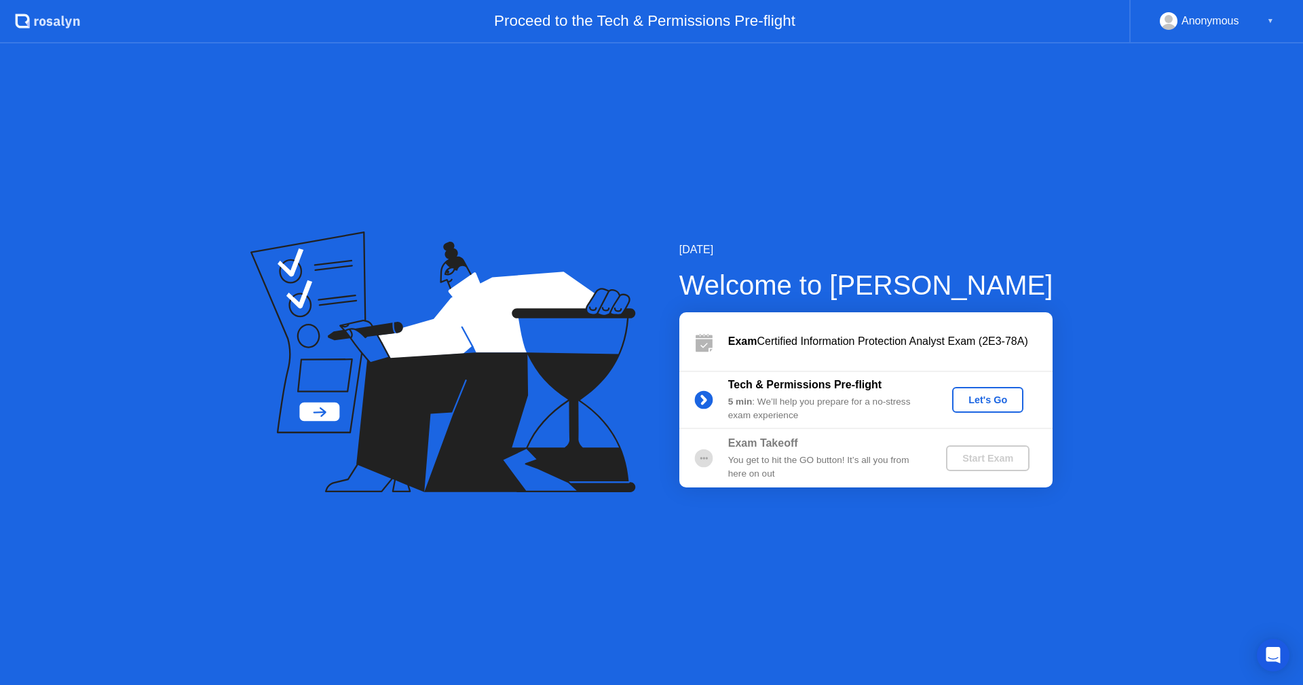
click at [979, 398] on div "Let's Go" at bounding box center [988, 399] width 60 height 11
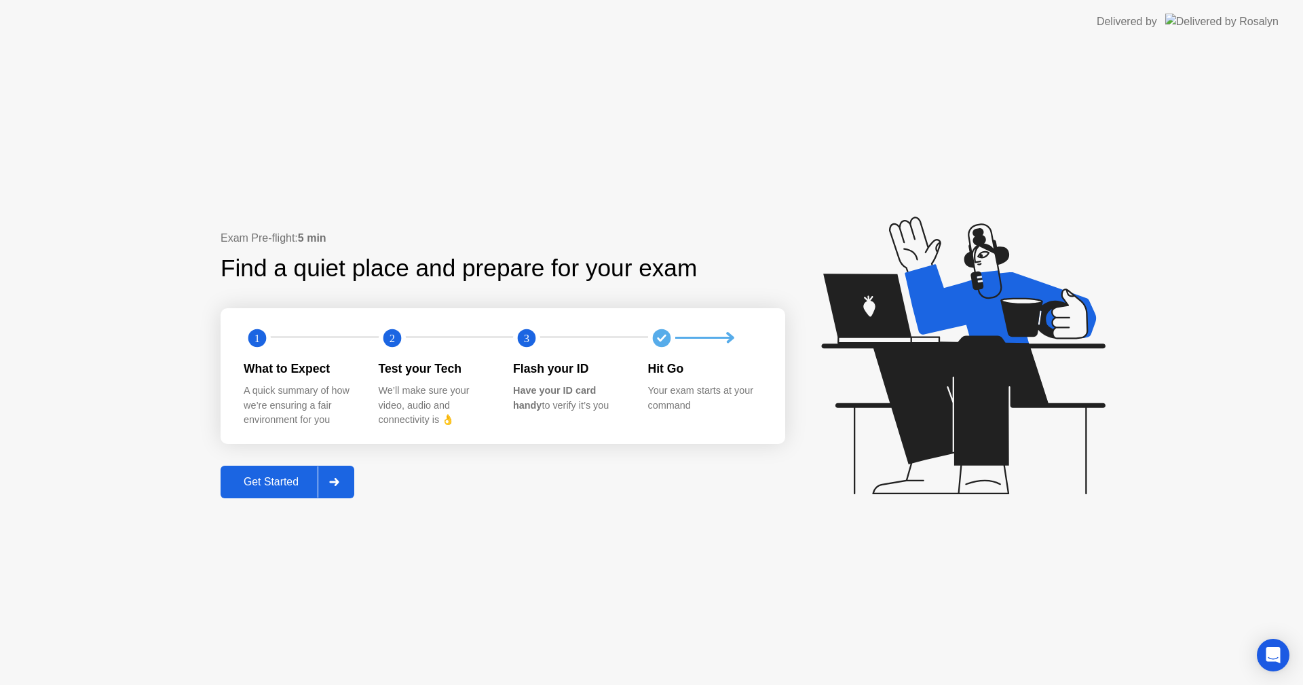
click at [262, 473] on button "Get Started" at bounding box center [288, 482] width 134 height 33
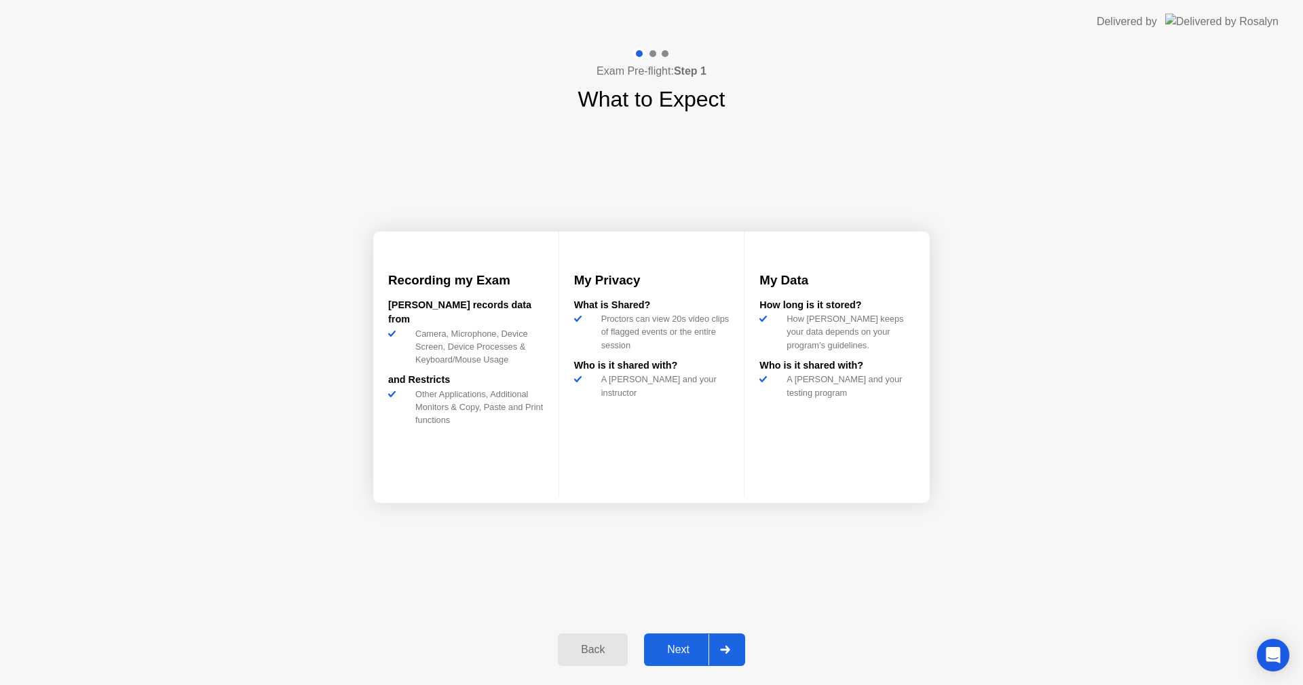
click at [677, 653] on div "Next" at bounding box center [678, 649] width 60 height 12
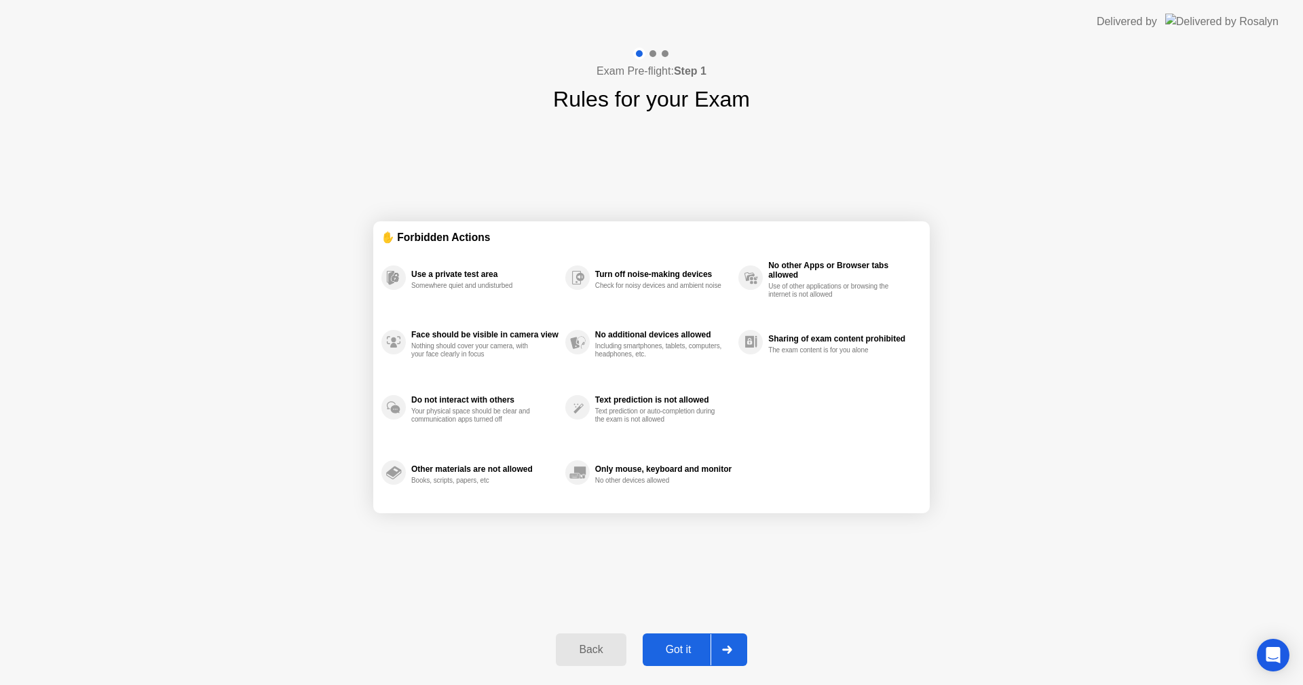
click at [677, 653] on div "Got it" at bounding box center [679, 649] width 64 height 12
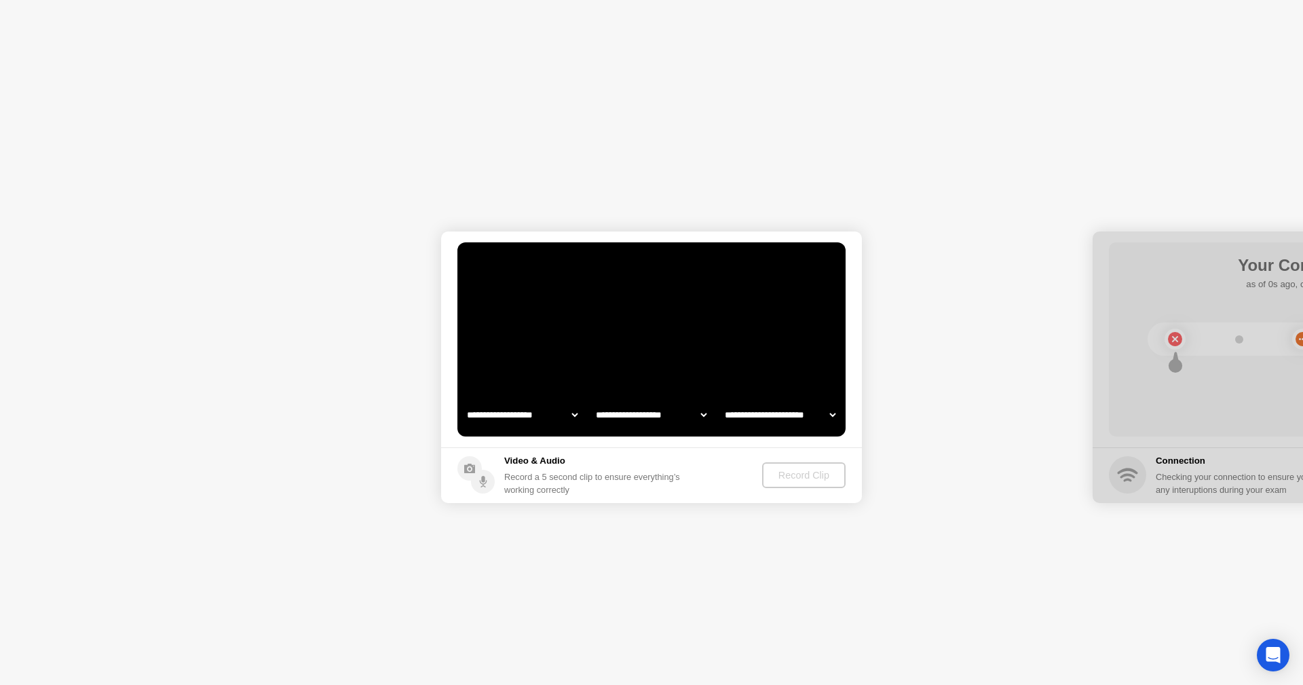
select select "**********"
select select "*******"
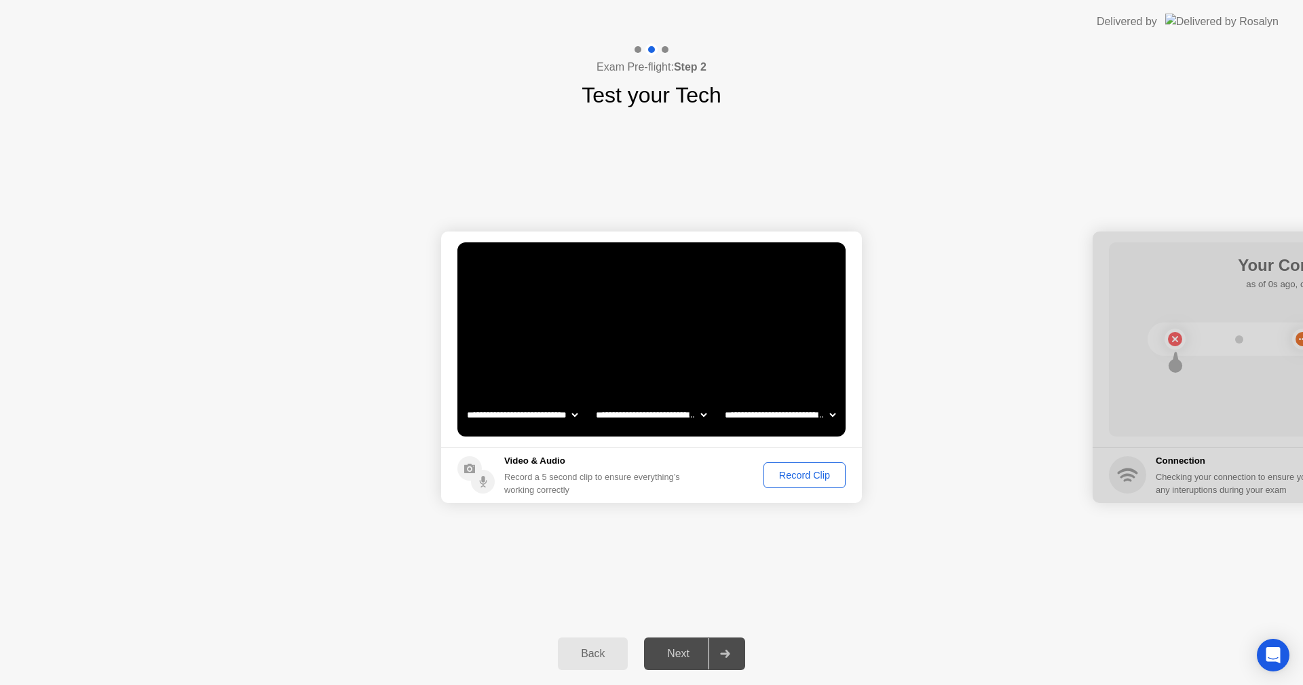
click at [782, 474] on div "Record Clip" at bounding box center [804, 475] width 73 height 11
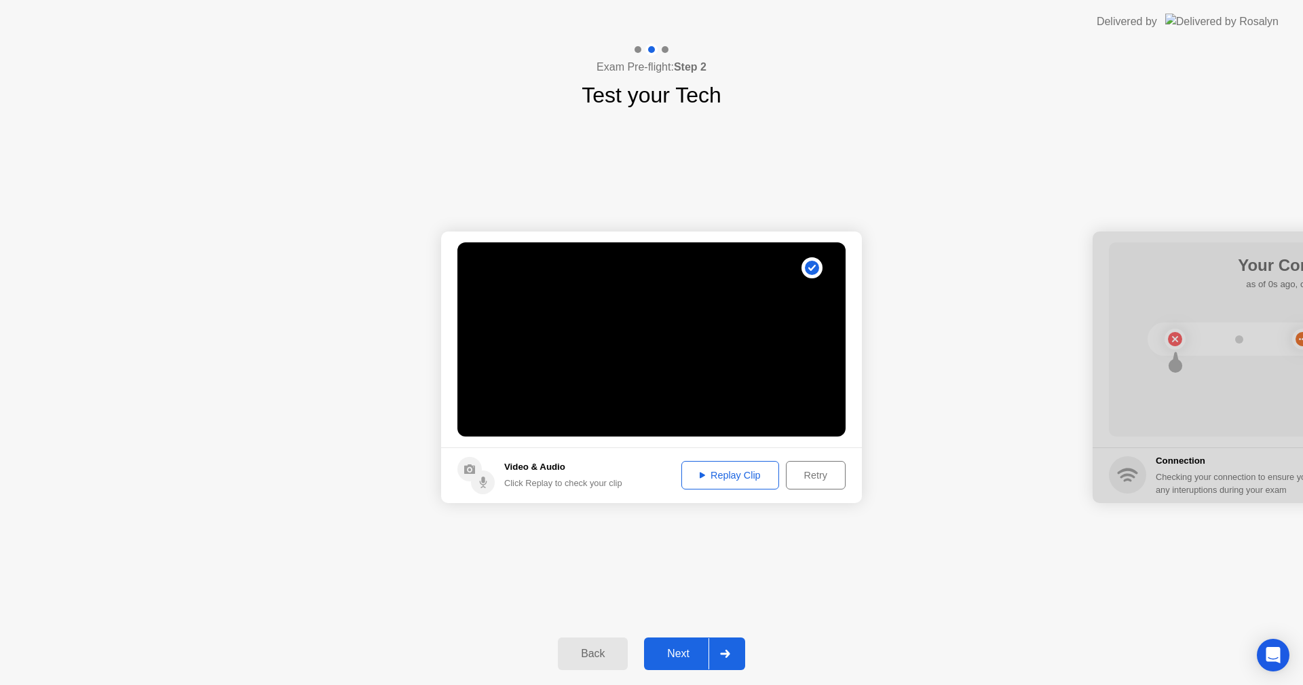
click at [676, 655] on div "Next" at bounding box center [678, 654] width 60 height 12
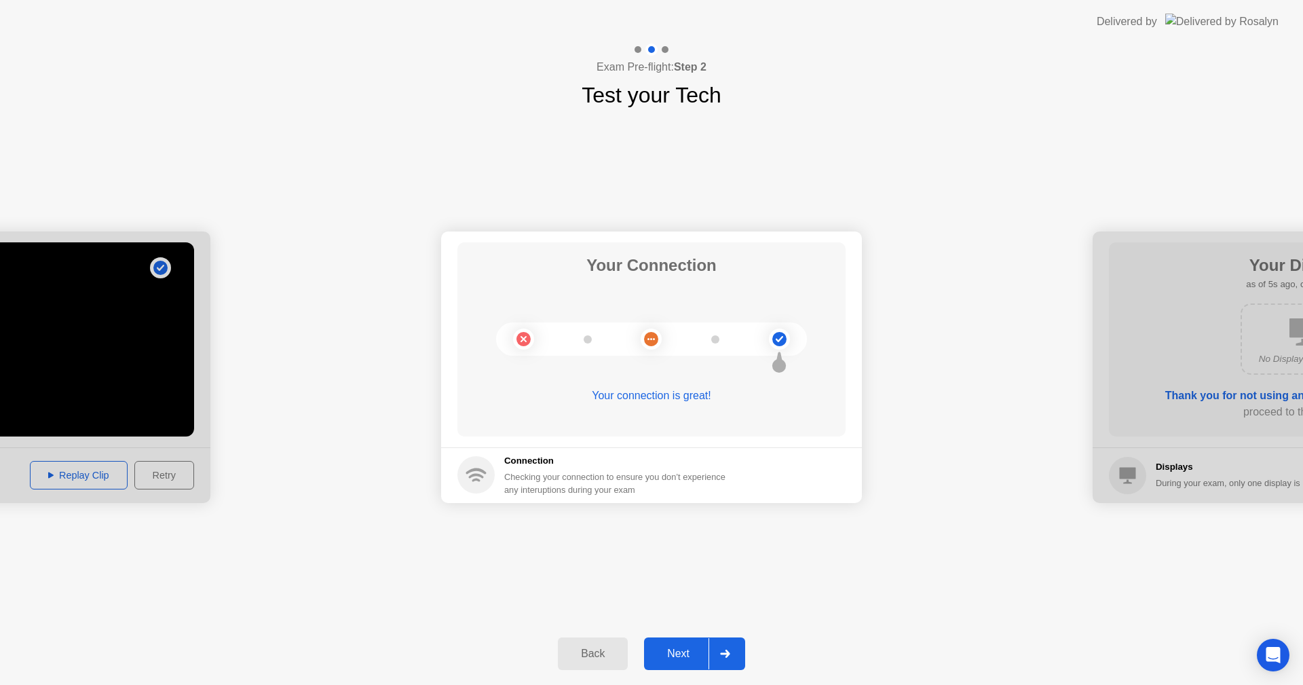
click at [676, 655] on div "Next" at bounding box center [678, 654] width 60 height 12
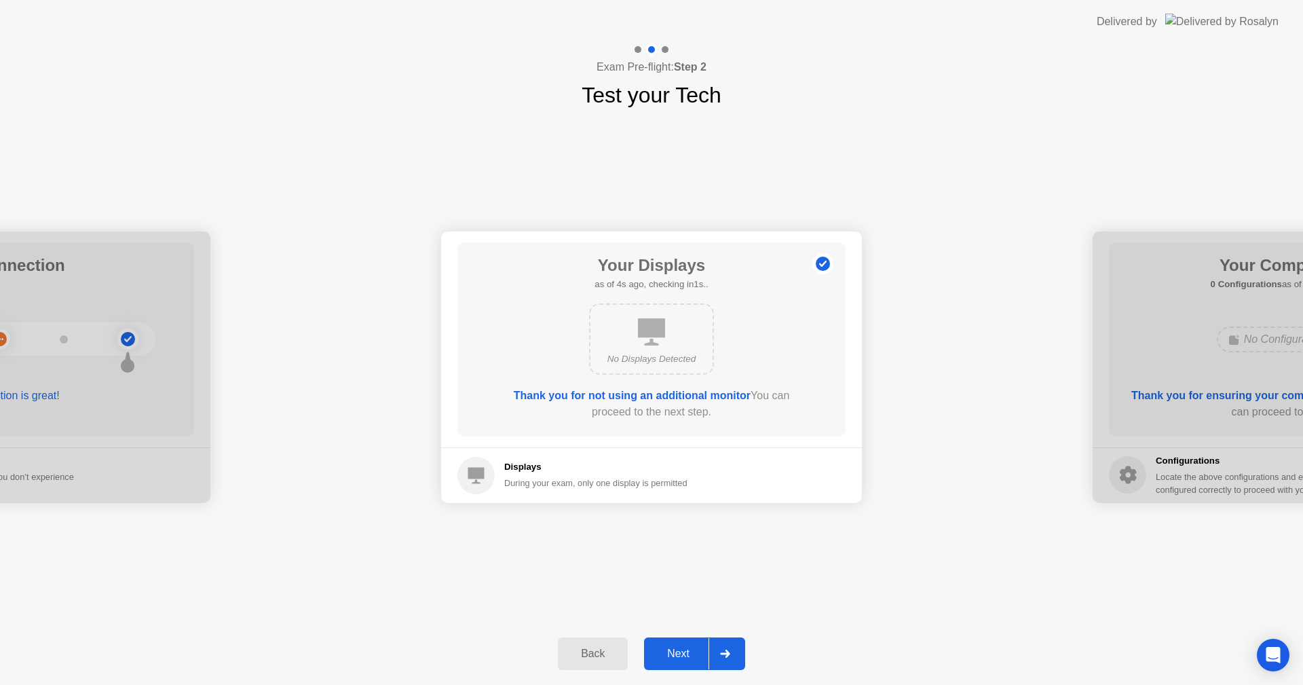
click at [677, 649] on div "Next" at bounding box center [678, 654] width 60 height 12
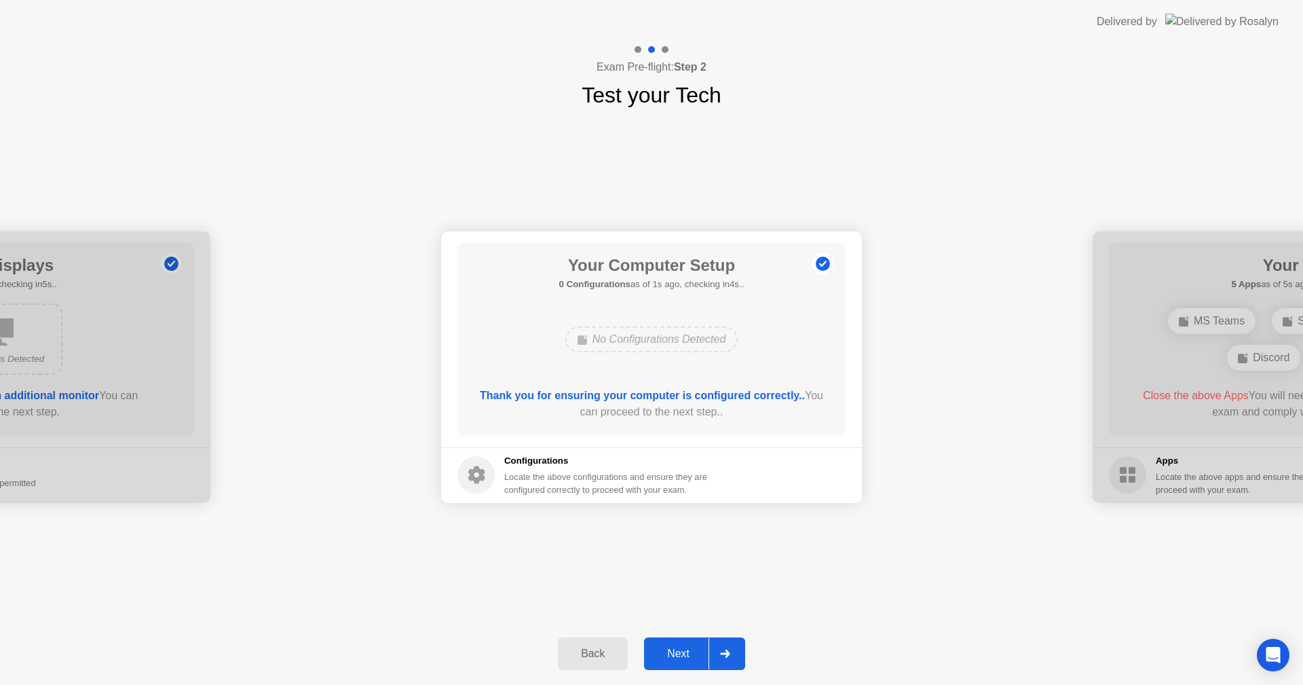
click at [677, 649] on div "Next" at bounding box center [678, 654] width 60 height 12
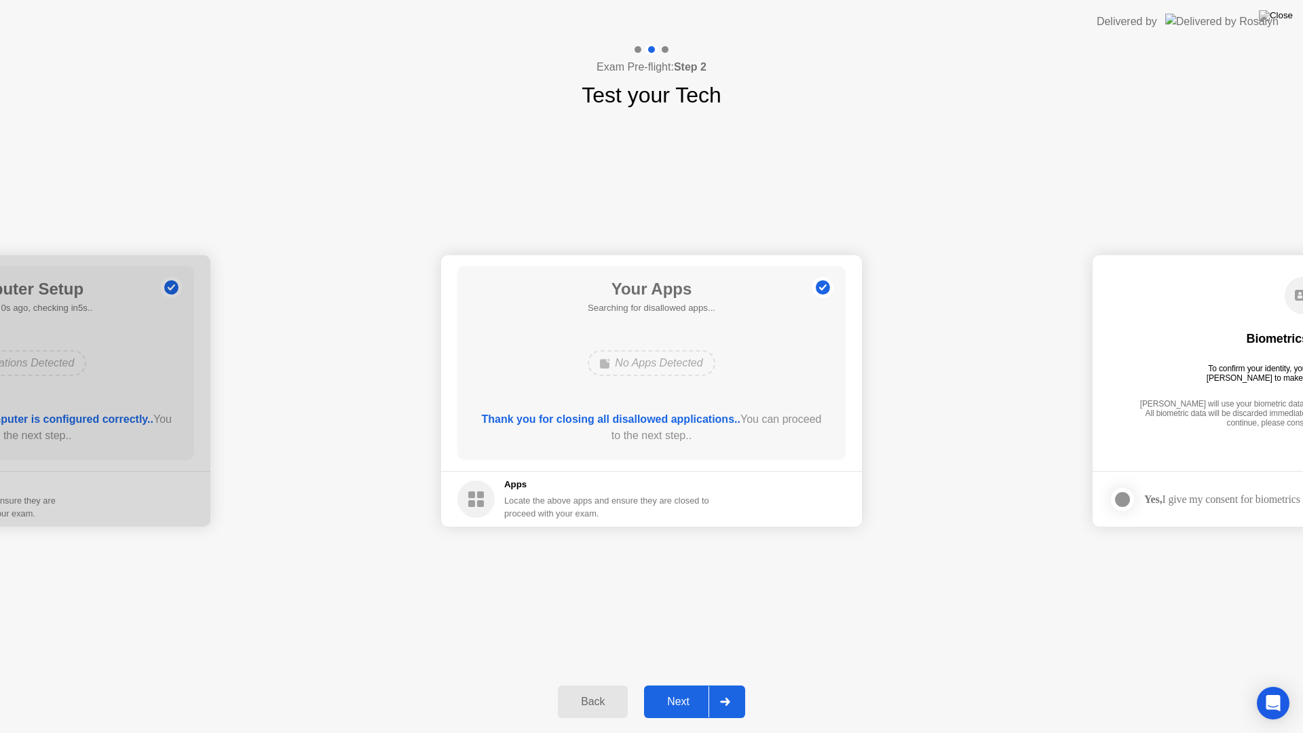
click at [677, 684] on div "Next" at bounding box center [678, 702] width 60 height 12
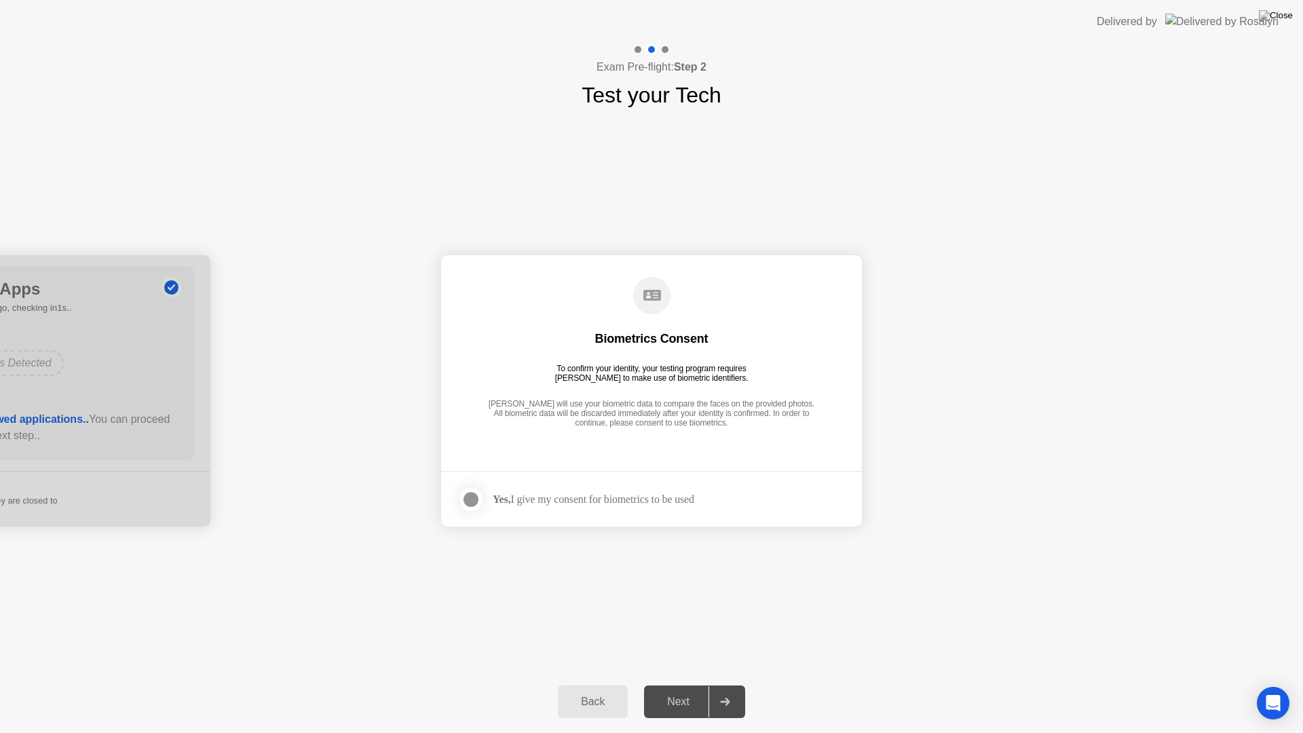
click at [474, 498] on div at bounding box center [471, 499] width 16 height 16
click at [672, 684] on div "Next" at bounding box center [678, 702] width 60 height 12
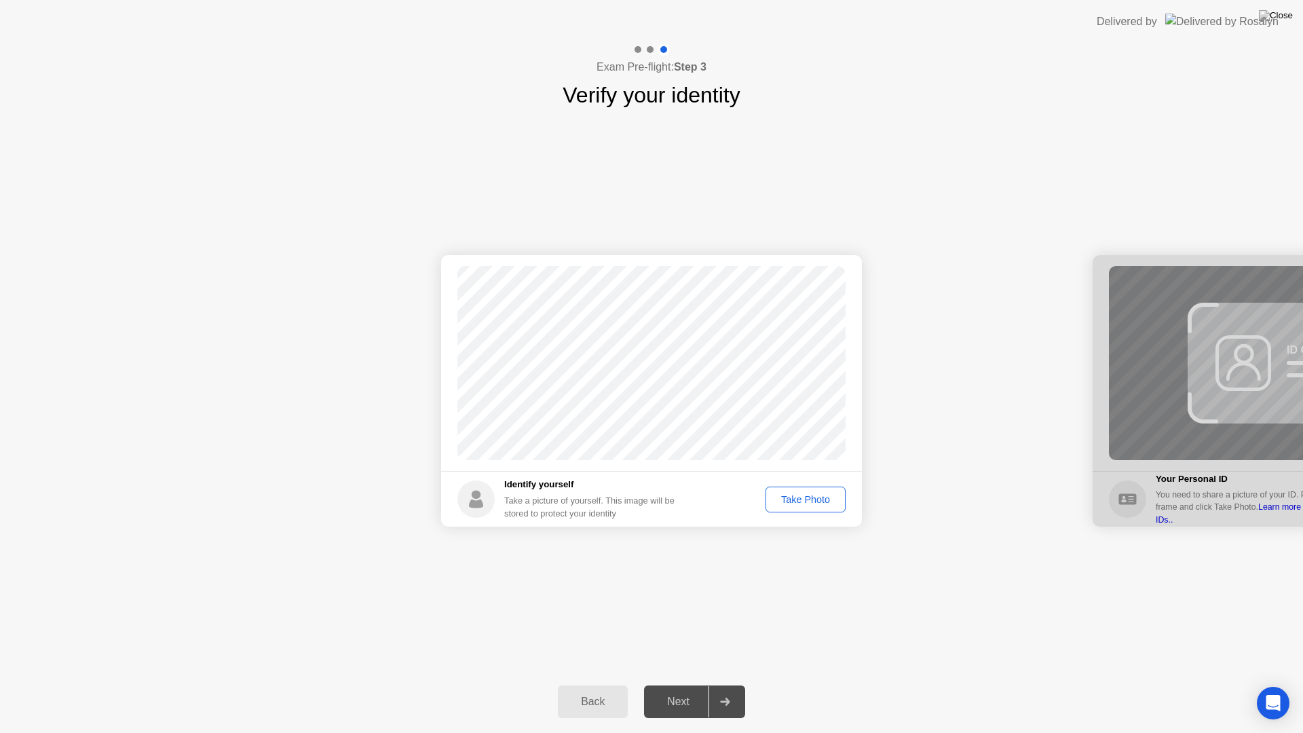
click at [785, 495] on div "Take Photo" at bounding box center [805, 499] width 71 height 11
drag, startPoint x: 802, startPoint y: 512, endPoint x: 816, endPoint y: 497, distance: 21.1
click at [816, 497] on footer "Identify yourself Take a picture of yourself. This image will be stored to prot…" at bounding box center [651, 499] width 421 height 56
click at [816, 497] on div "Retake" at bounding box center [814, 499] width 53 height 11
click at [816, 497] on div "Take Photo" at bounding box center [805, 499] width 71 height 11
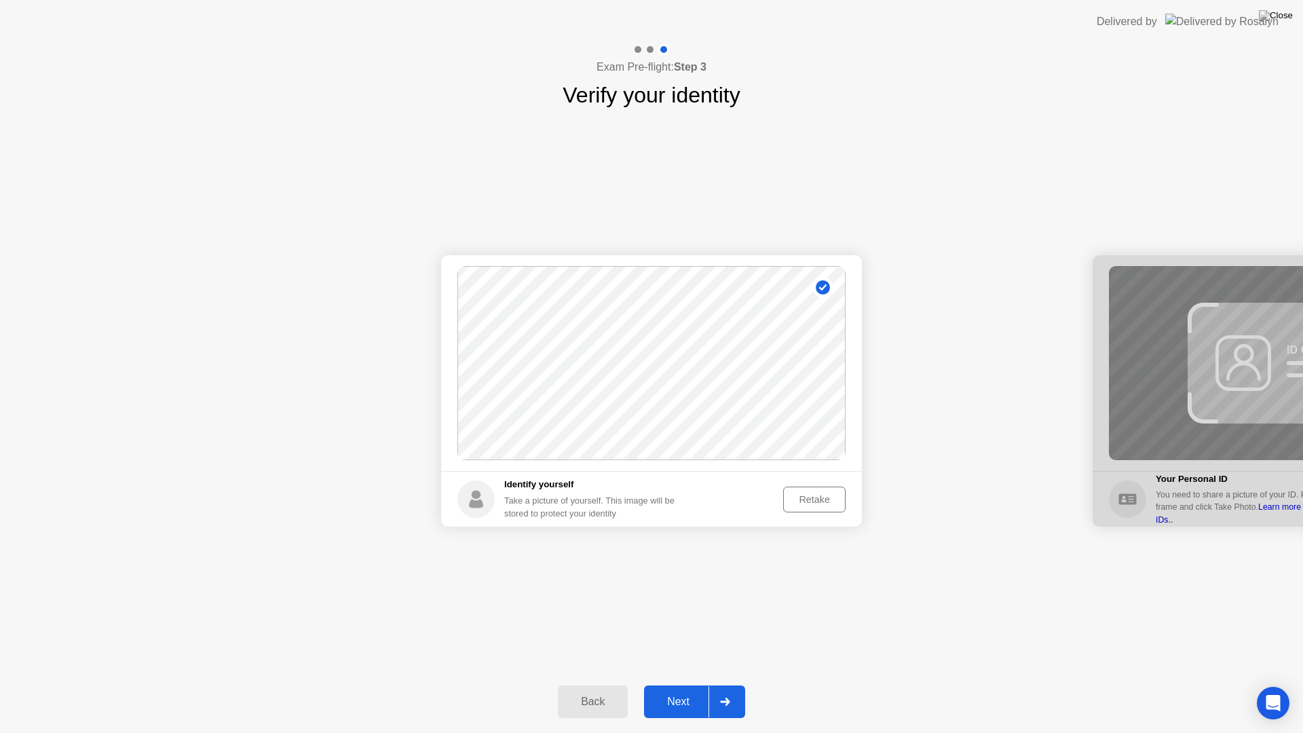
click at [678, 684] on button "Next" at bounding box center [694, 702] width 101 height 33
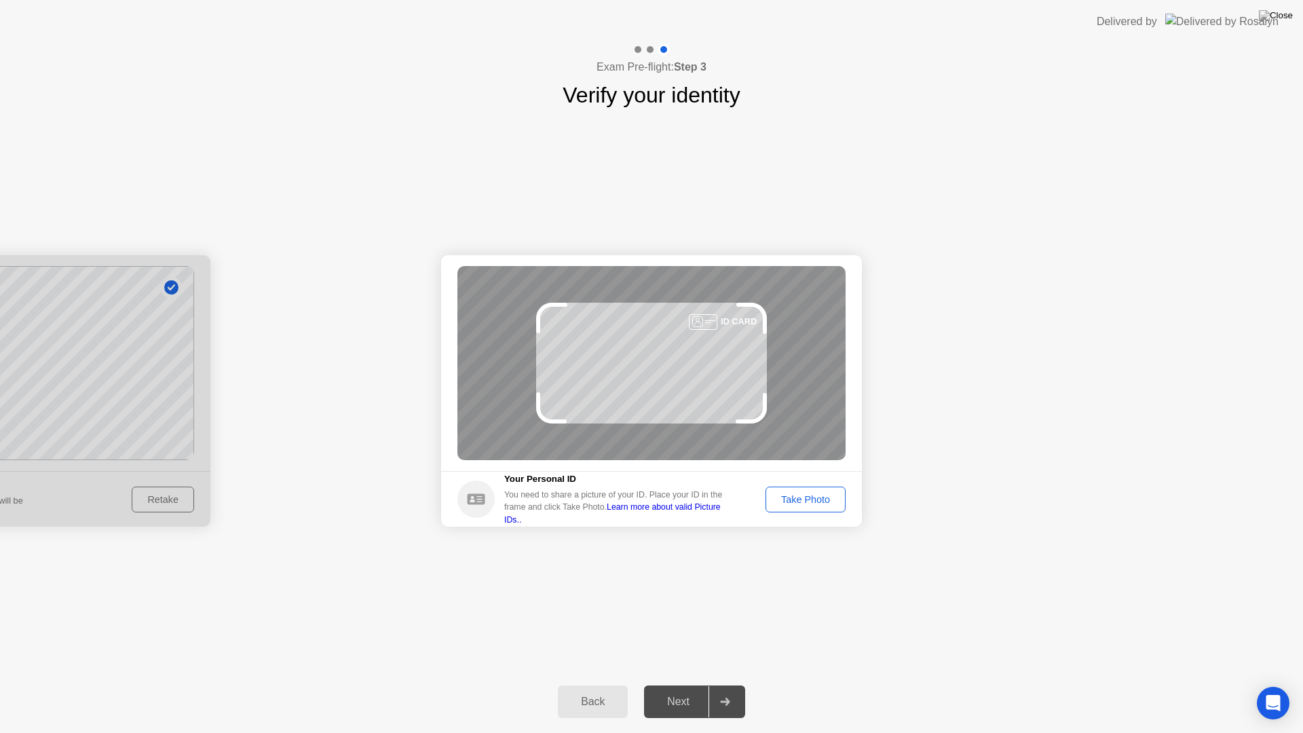
click at [819, 497] on div "Take Photo" at bounding box center [805, 499] width 71 height 11
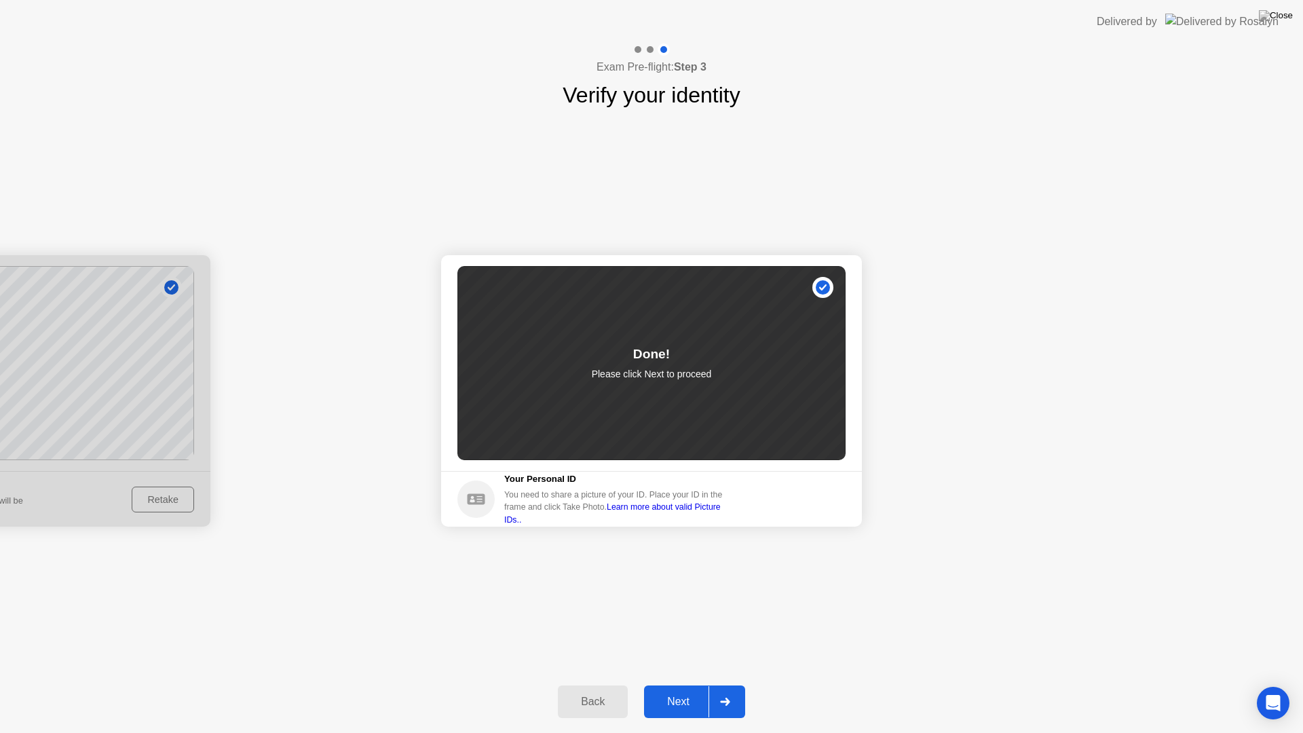
click at [677, 684] on div "Next" at bounding box center [678, 702] width 60 height 12
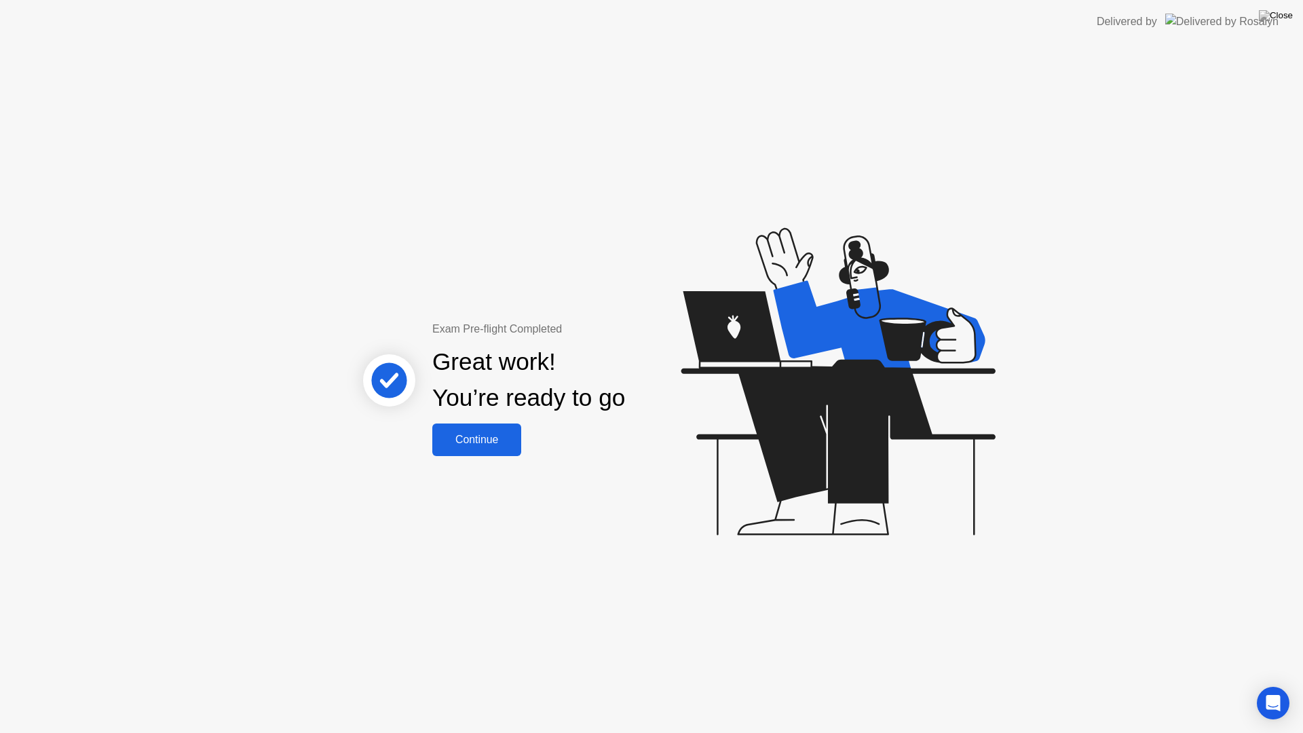
click at [483, 443] on div "Continue" at bounding box center [476, 440] width 81 height 12
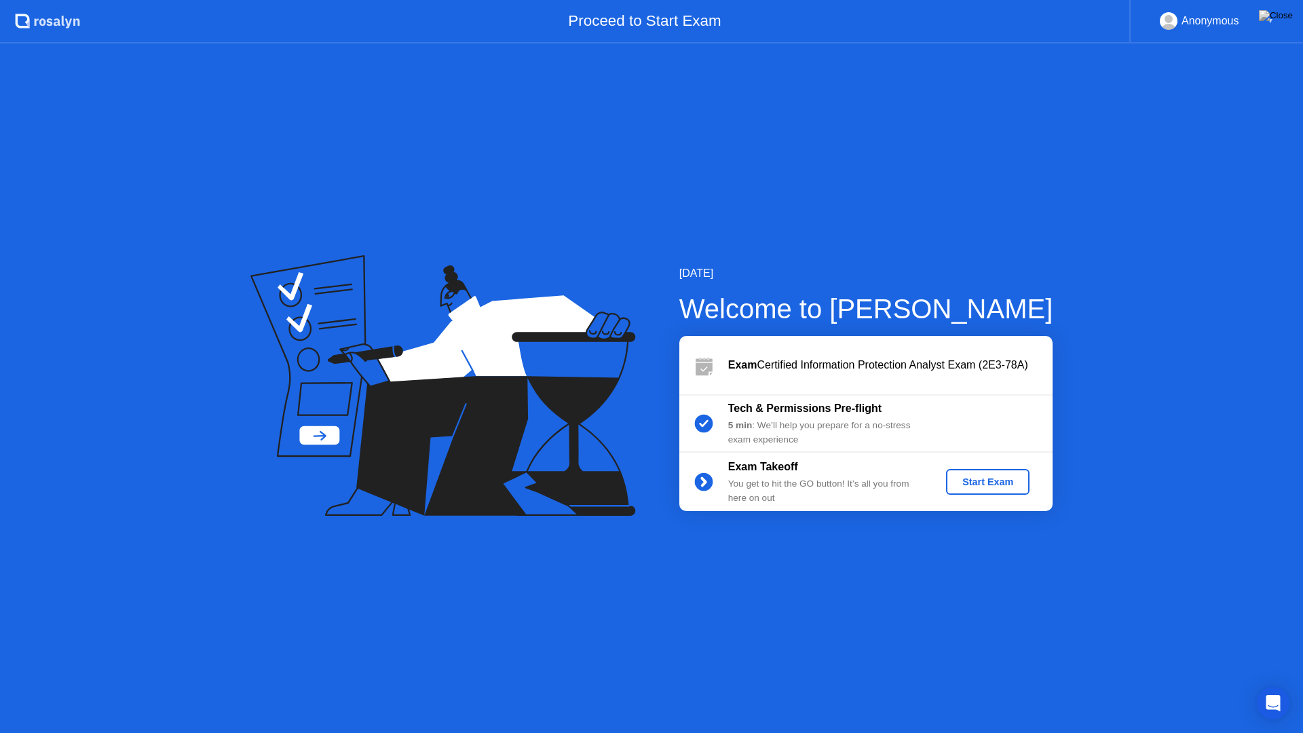
click at [975, 476] on div "Start Exam" at bounding box center [988, 481] width 73 height 11
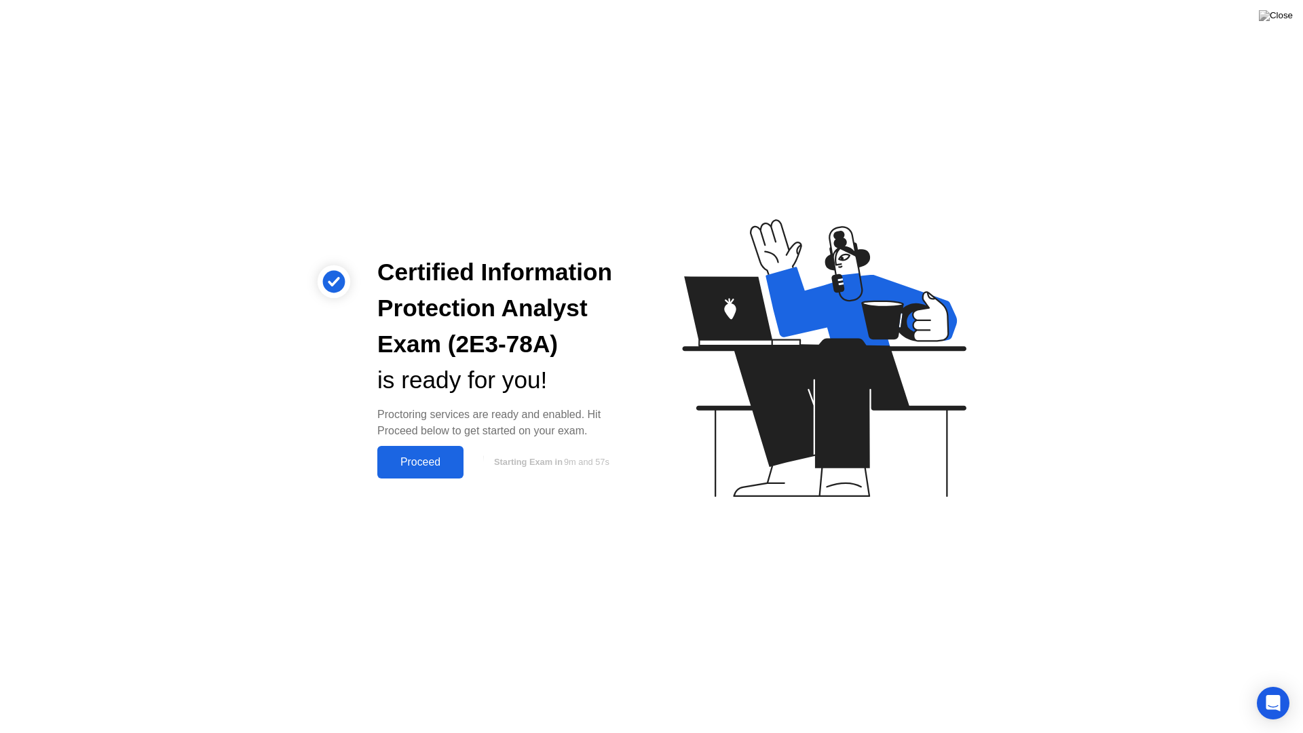
click at [422, 457] on div "Proceed" at bounding box center [420, 462] width 78 height 12
